Goal: Information Seeking & Learning: Learn about a topic

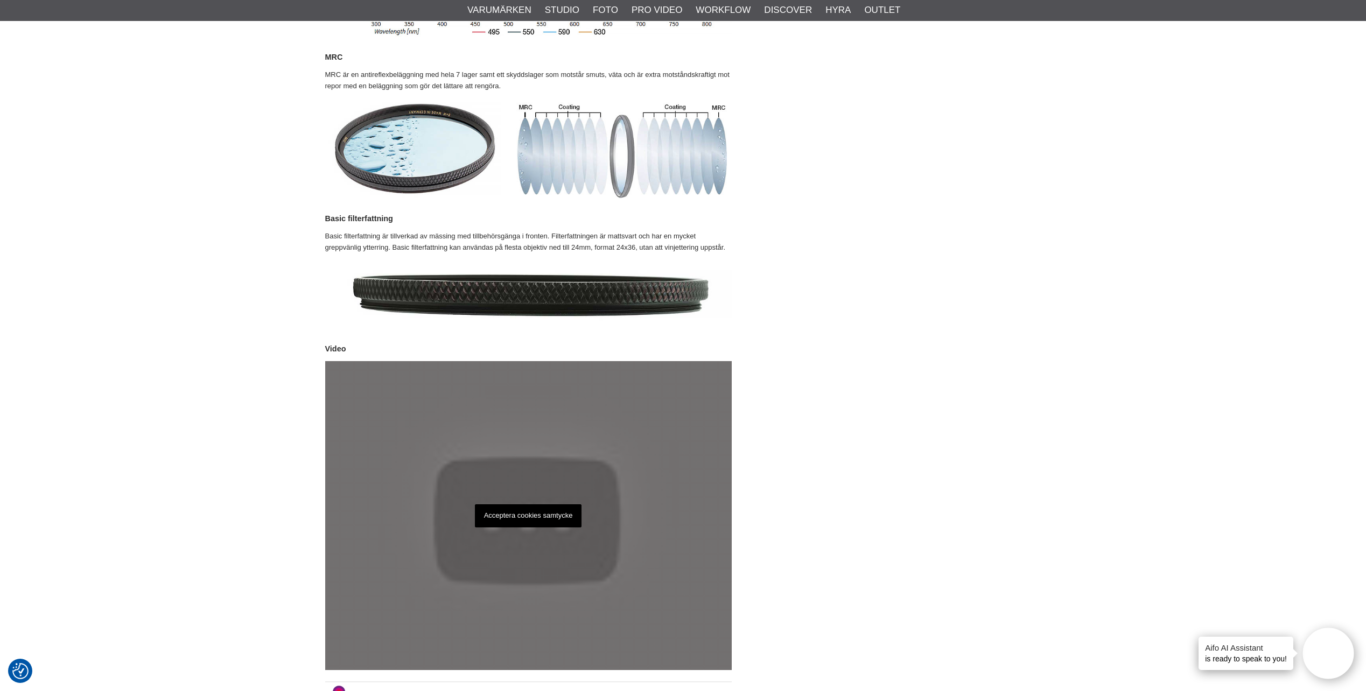
scroll to position [916, 0]
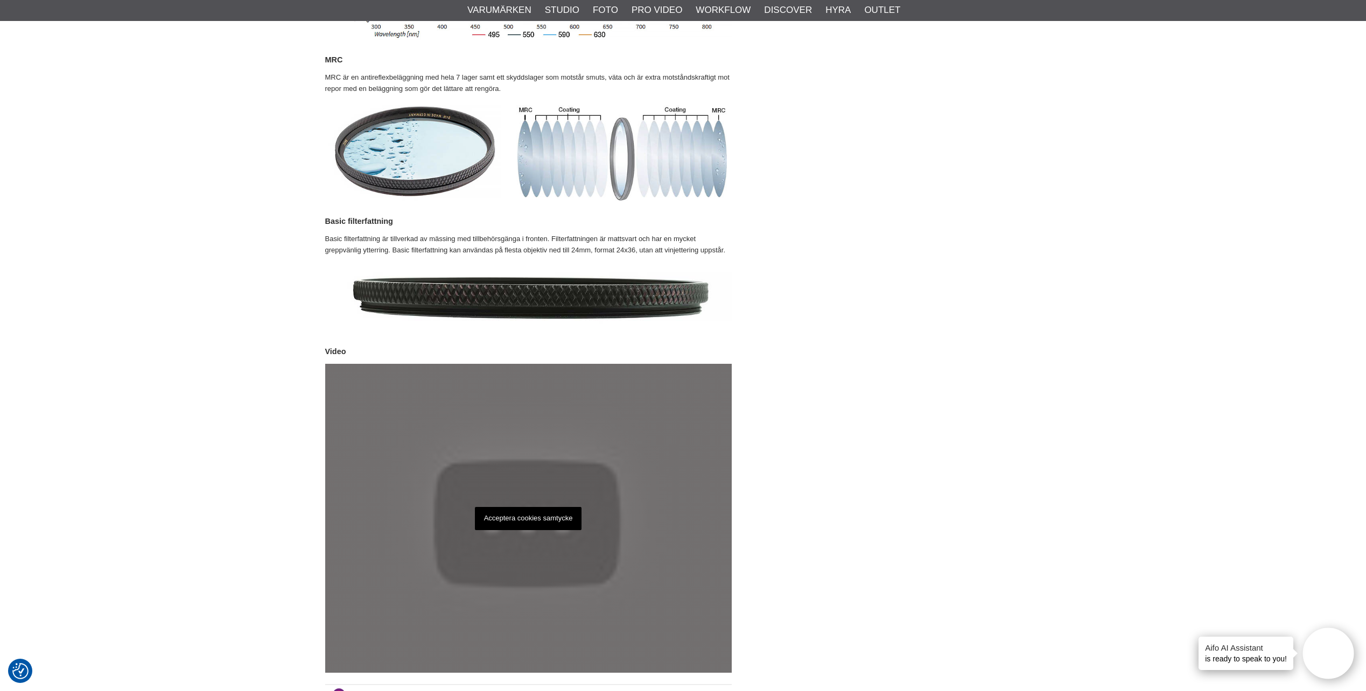
click at [490, 507] on p "Acceptera cookies samtycke" at bounding box center [528, 518] width 107 height 23
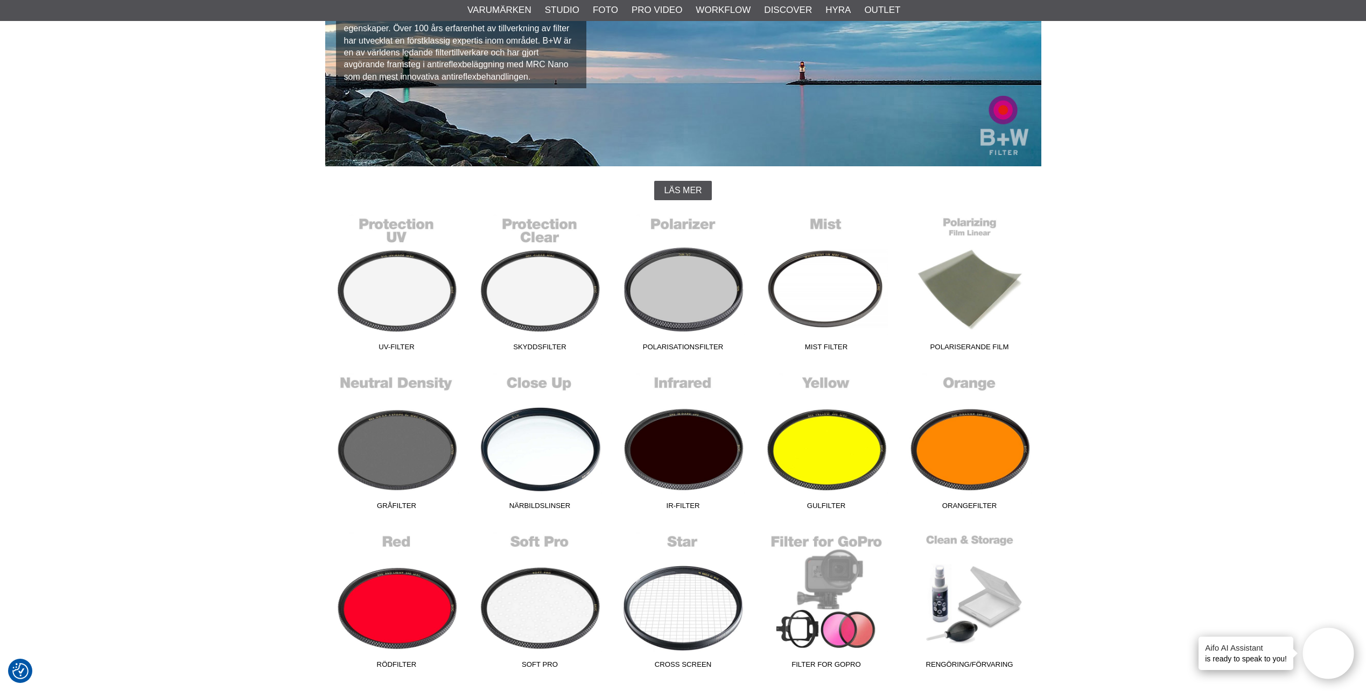
scroll to position [269, 0]
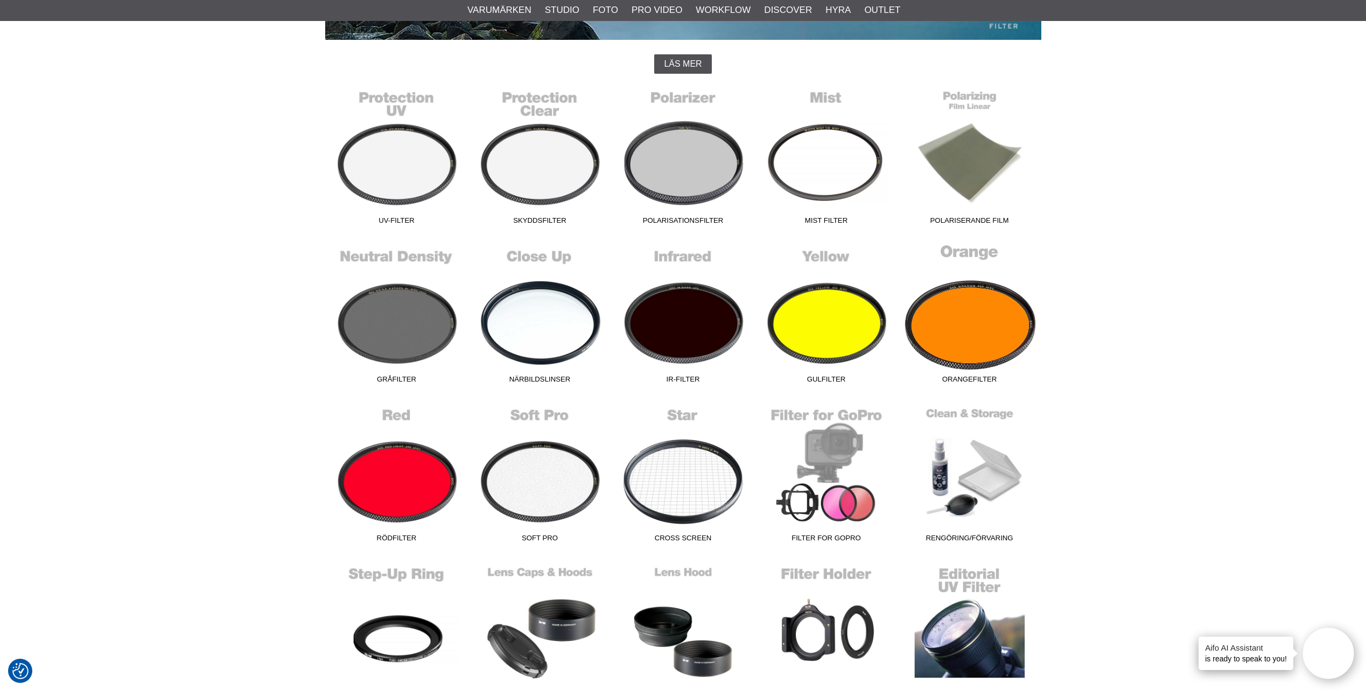
click at [984, 306] on link "Orangefilter" at bounding box center [969, 315] width 143 height 145
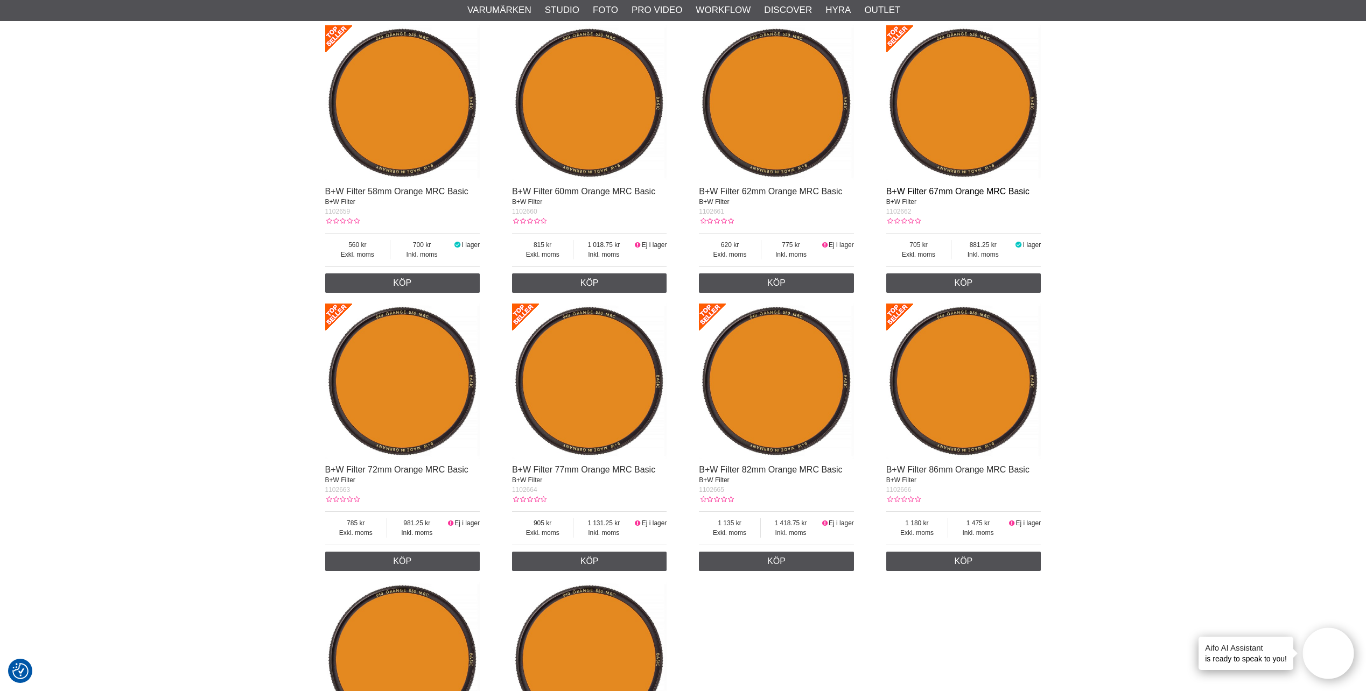
scroll to position [862, 0]
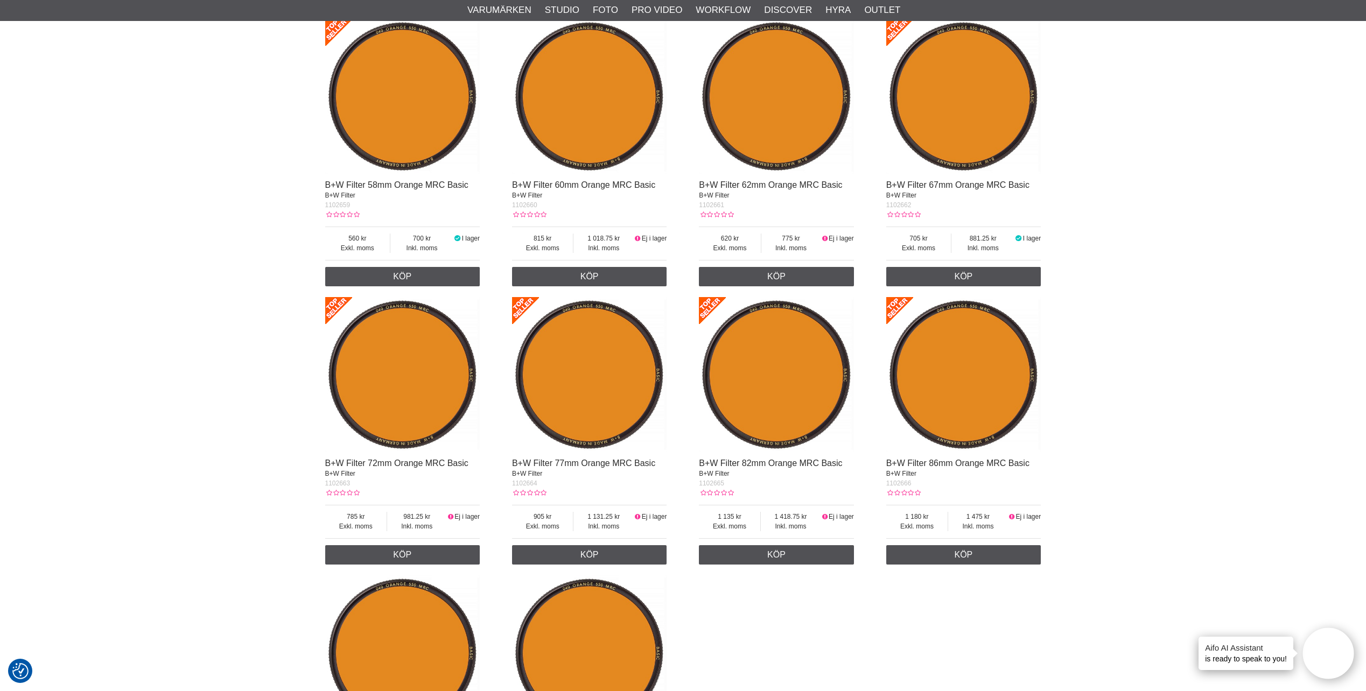
click at [421, 374] on img at bounding box center [402, 374] width 155 height 155
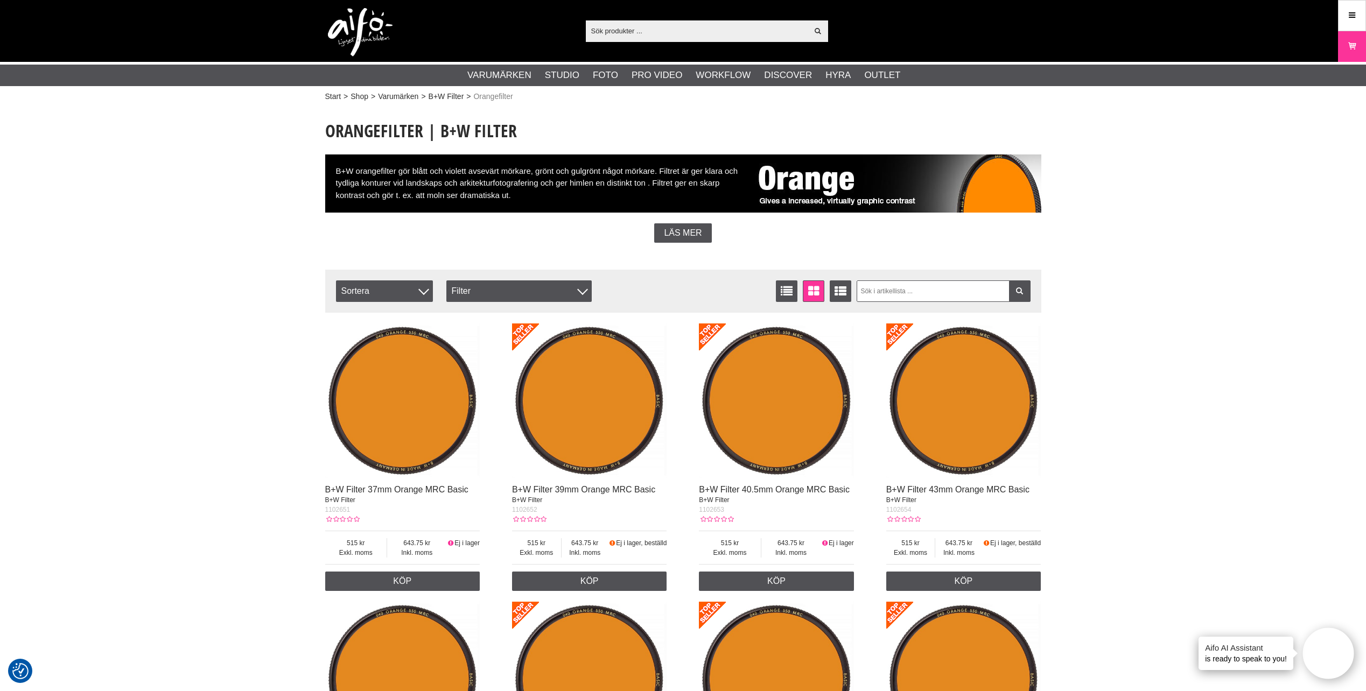
click at [359, 22] on img at bounding box center [360, 32] width 65 height 48
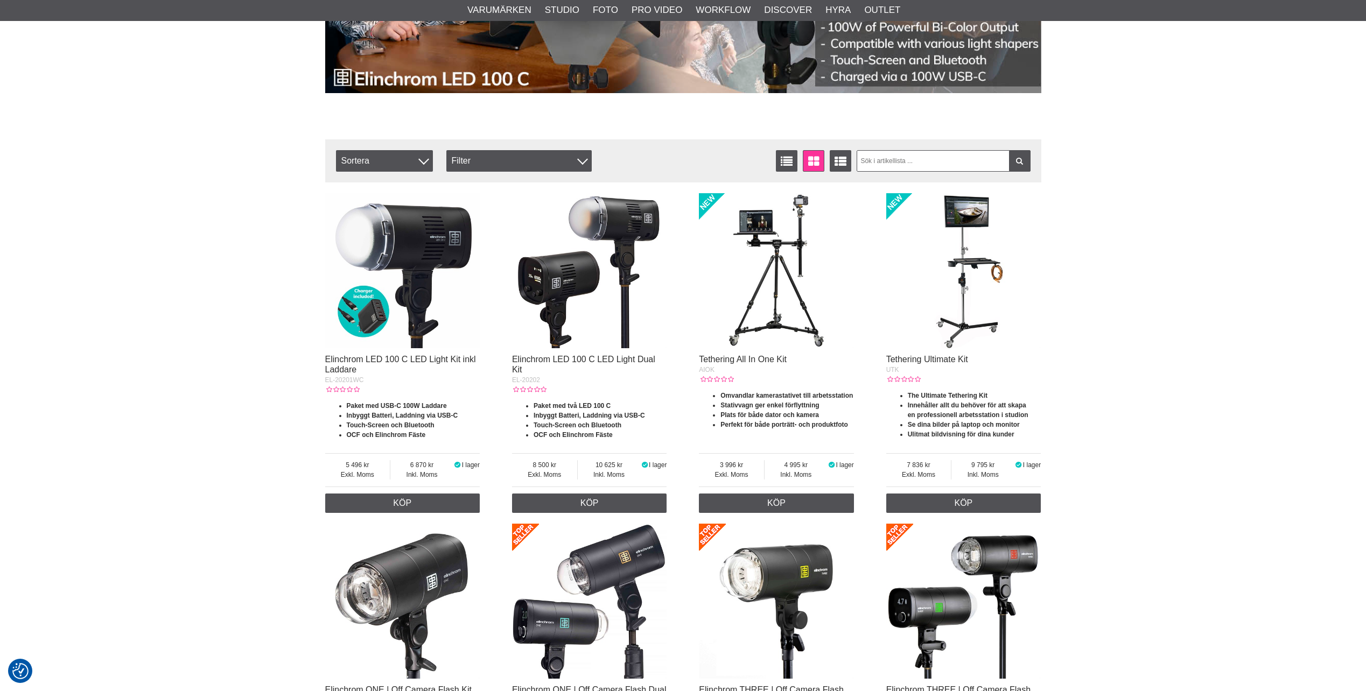
scroll to position [377, 0]
